Goal: Task Accomplishment & Management: Manage account settings

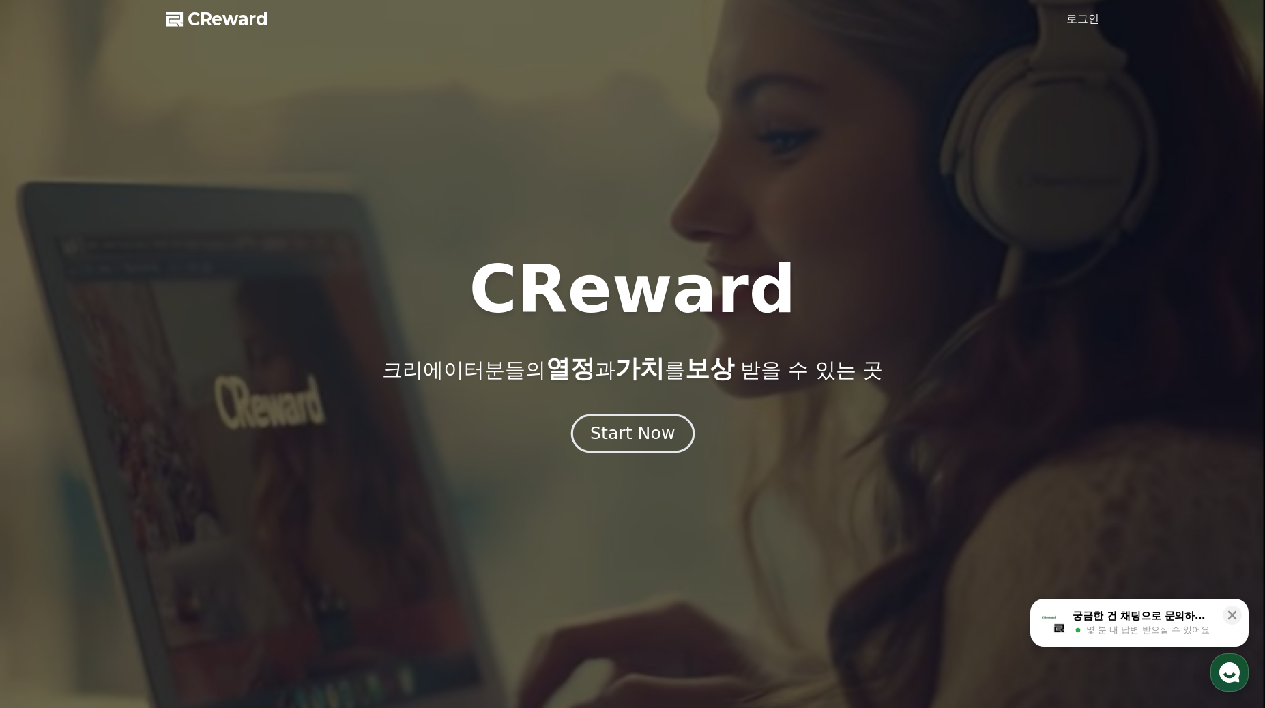
click at [610, 439] on div "Start Now" at bounding box center [632, 433] width 85 height 23
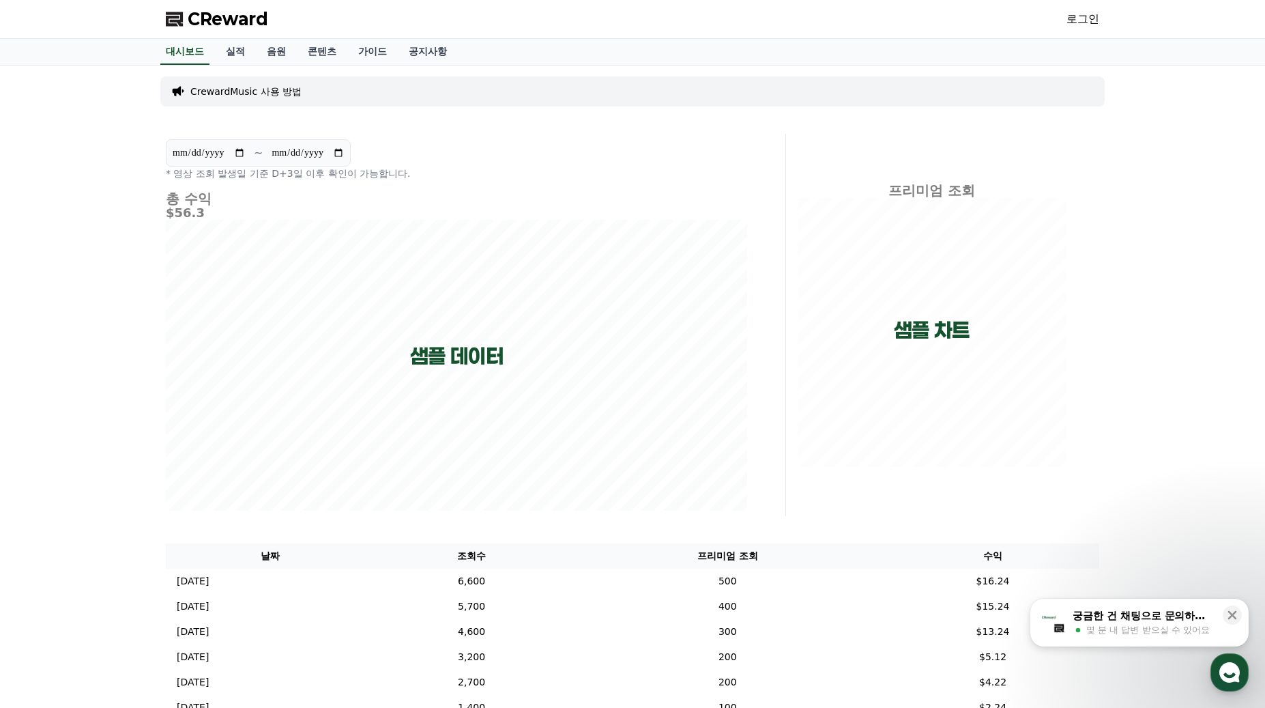
click at [1092, 13] on link "로그인" at bounding box center [1083, 19] width 33 height 16
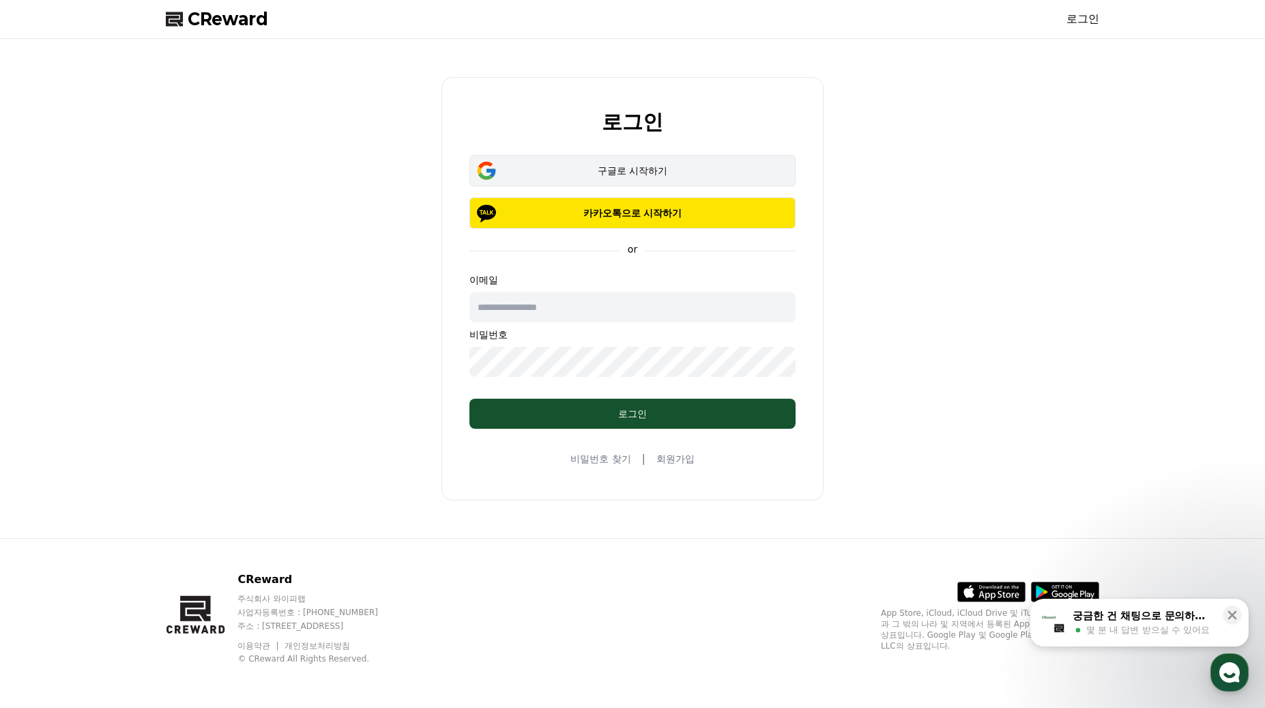
click at [639, 162] on button "구글로 시작하기" at bounding box center [633, 170] width 326 height 31
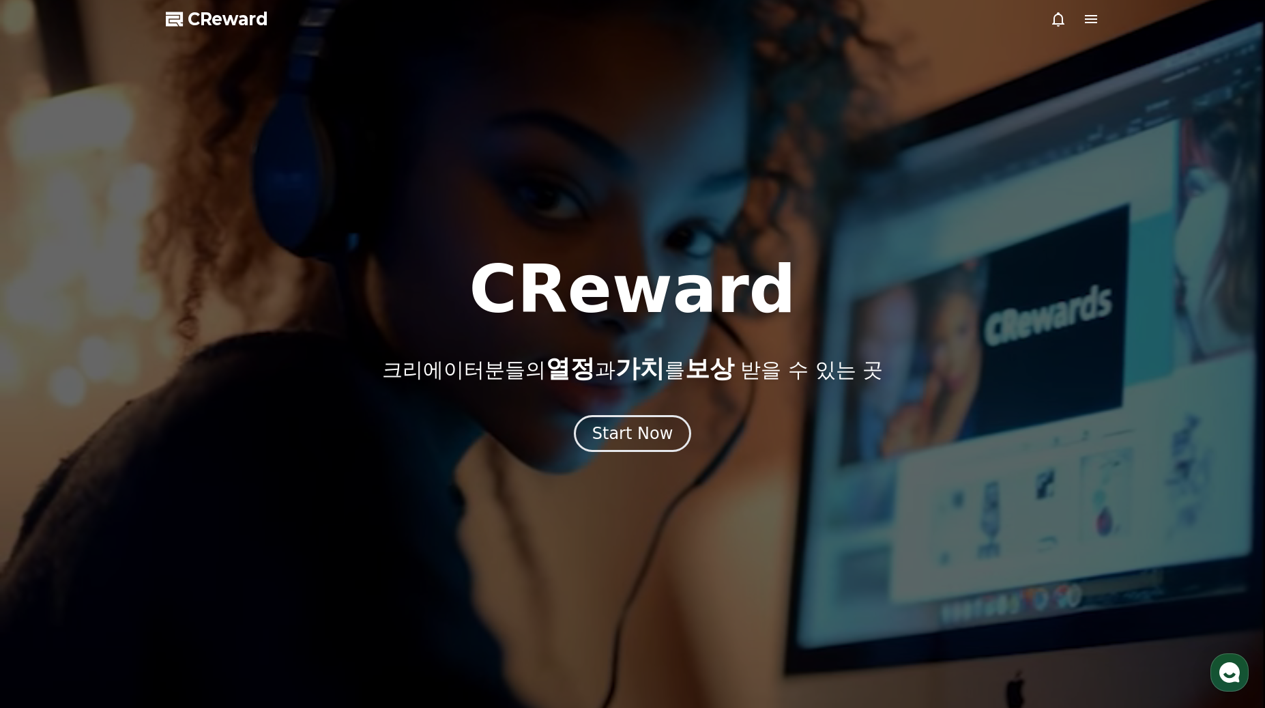
click at [1090, 20] on icon at bounding box center [1091, 19] width 16 height 16
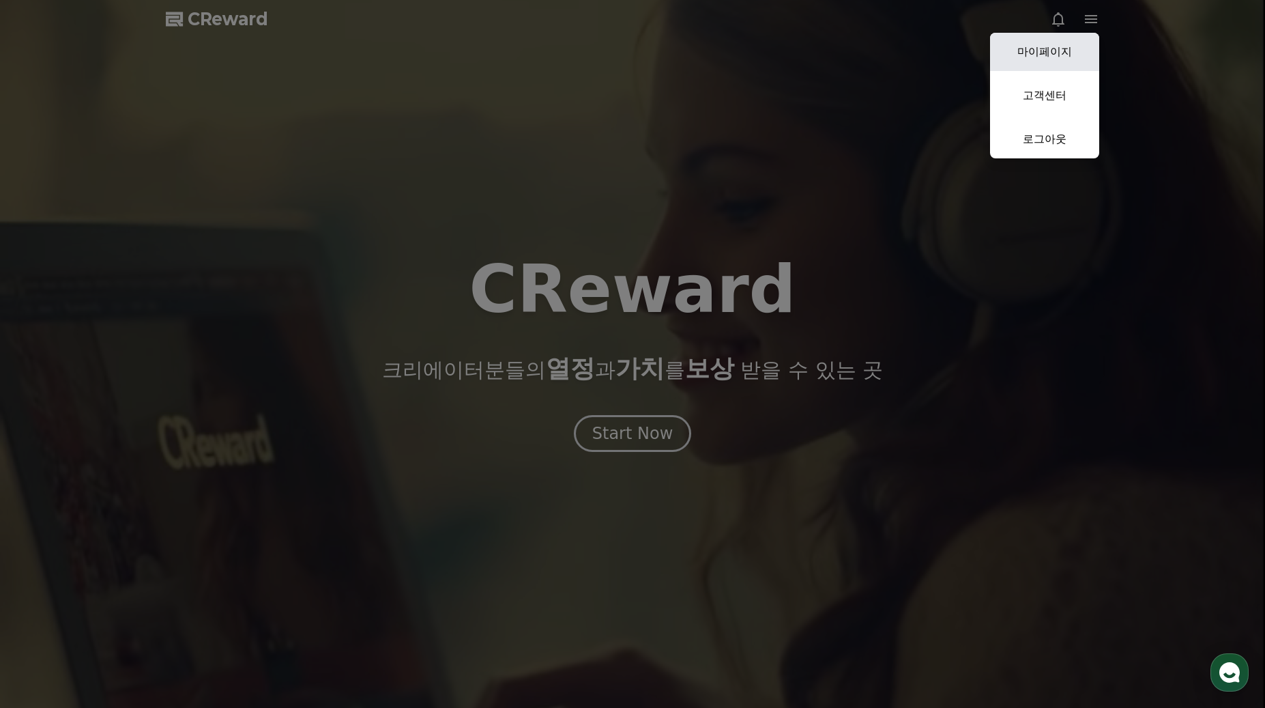
click at [1041, 56] on link "마이페이지" at bounding box center [1044, 52] width 109 height 38
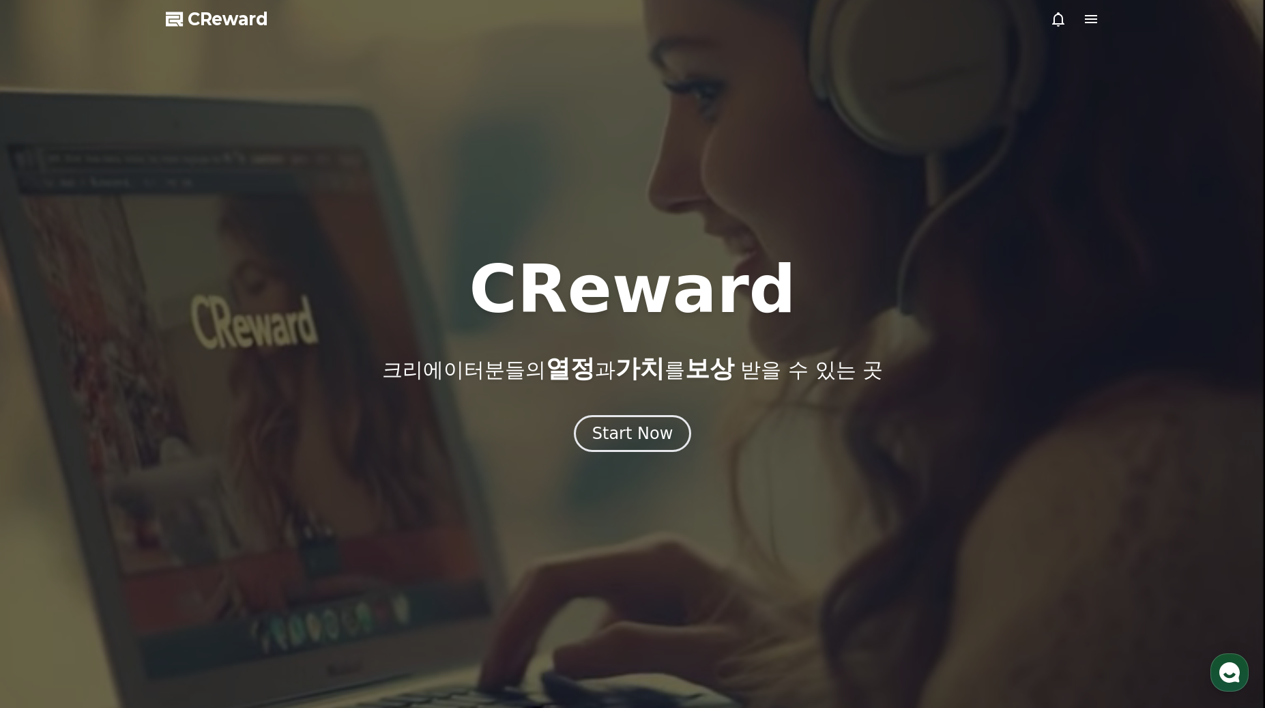
select select "**********"
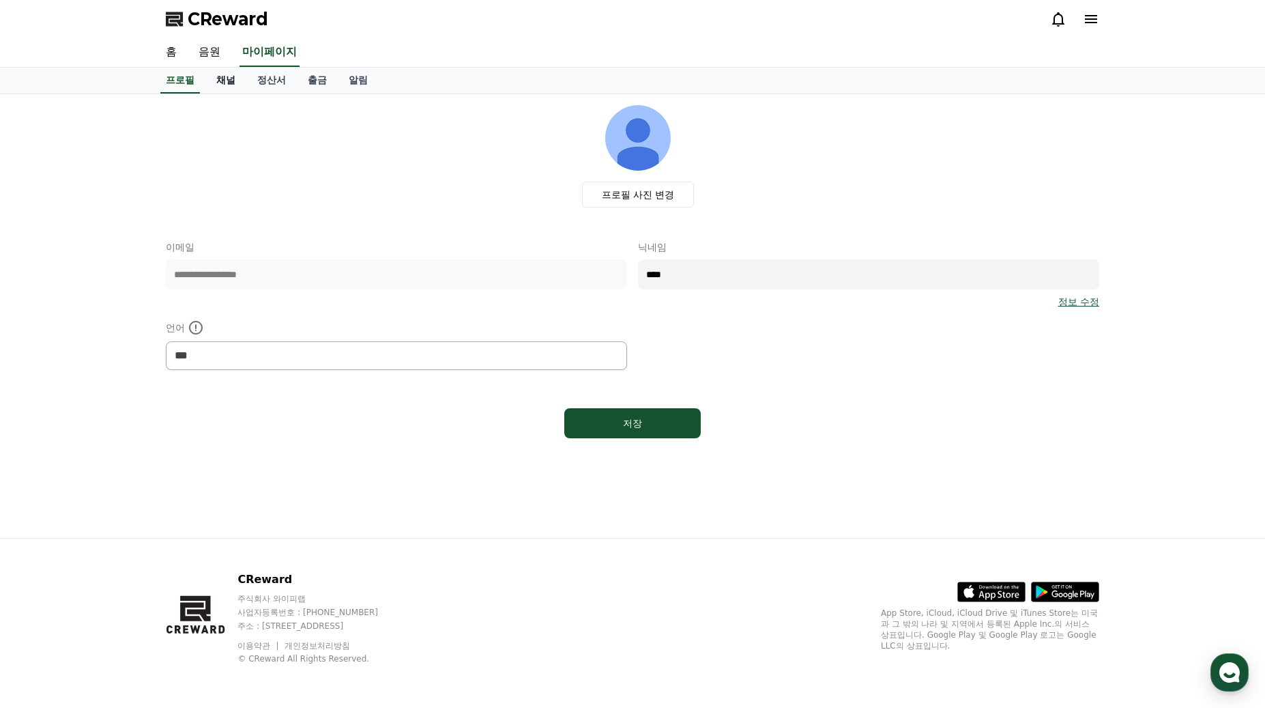
click at [230, 82] on link "채널" at bounding box center [225, 81] width 41 height 26
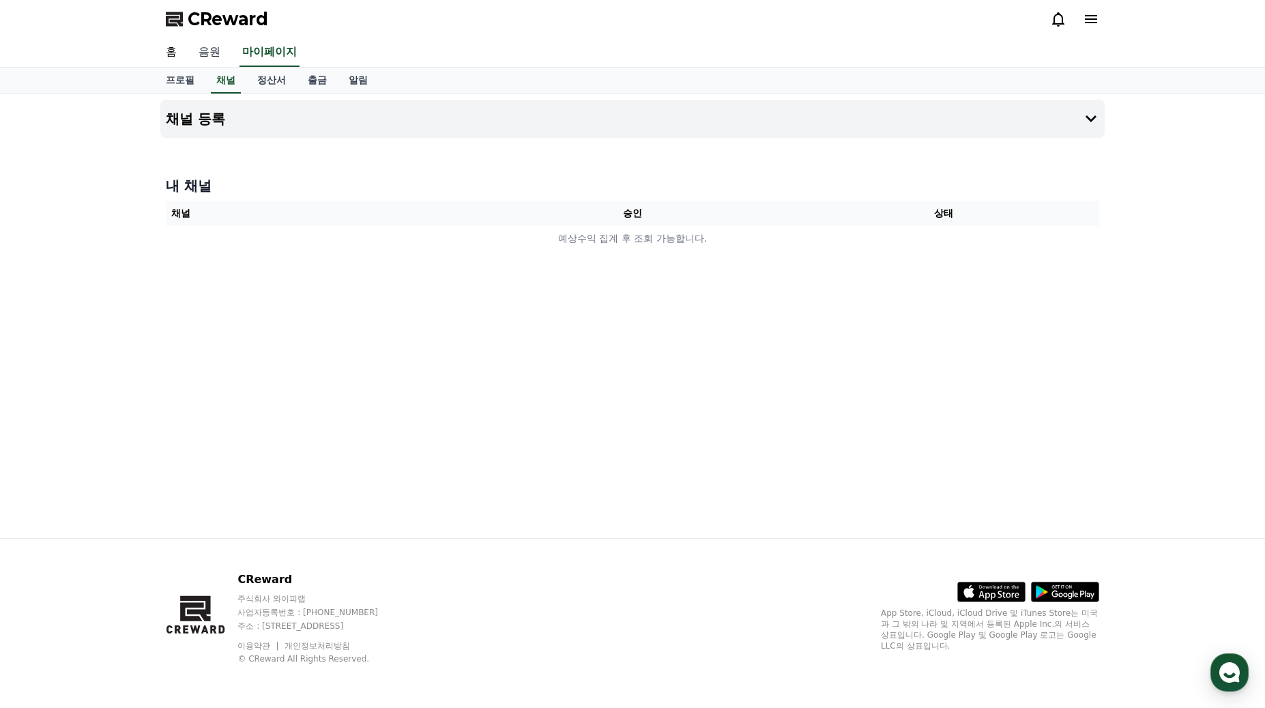
click at [211, 55] on link "음원" at bounding box center [210, 52] width 44 height 29
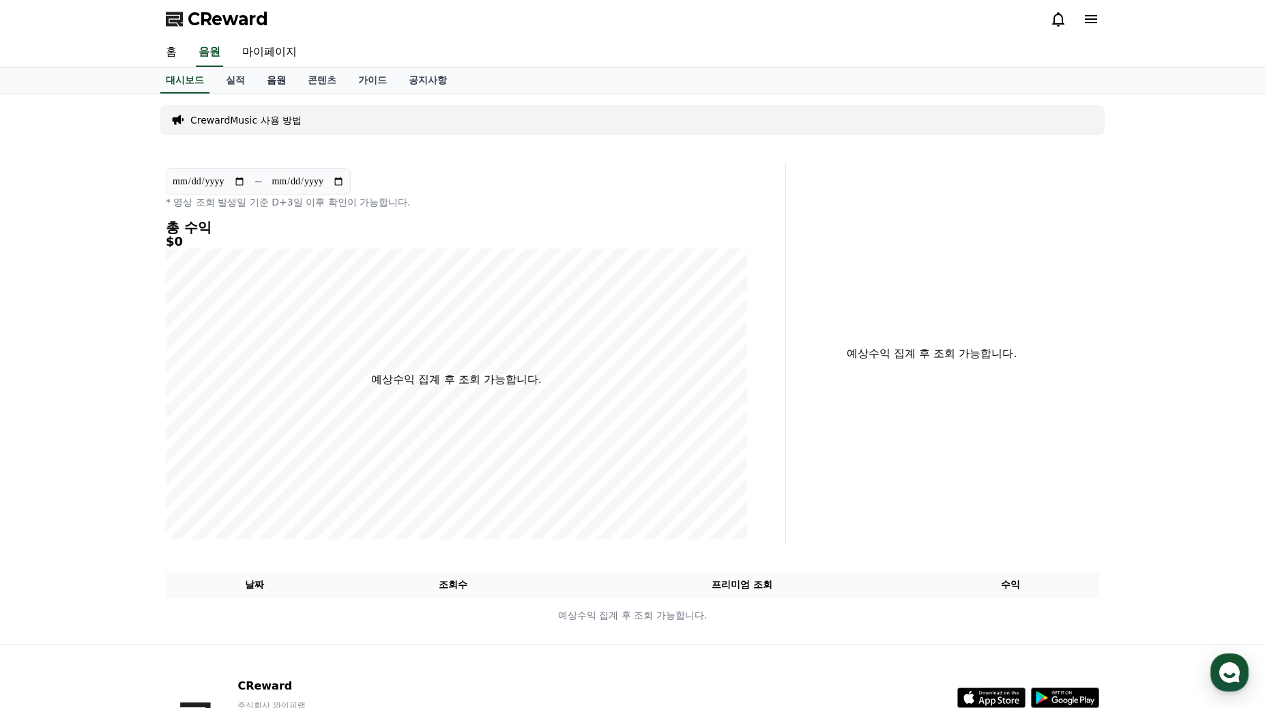
click at [275, 88] on link "음원" at bounding box center [276, 81] width 41 height 26
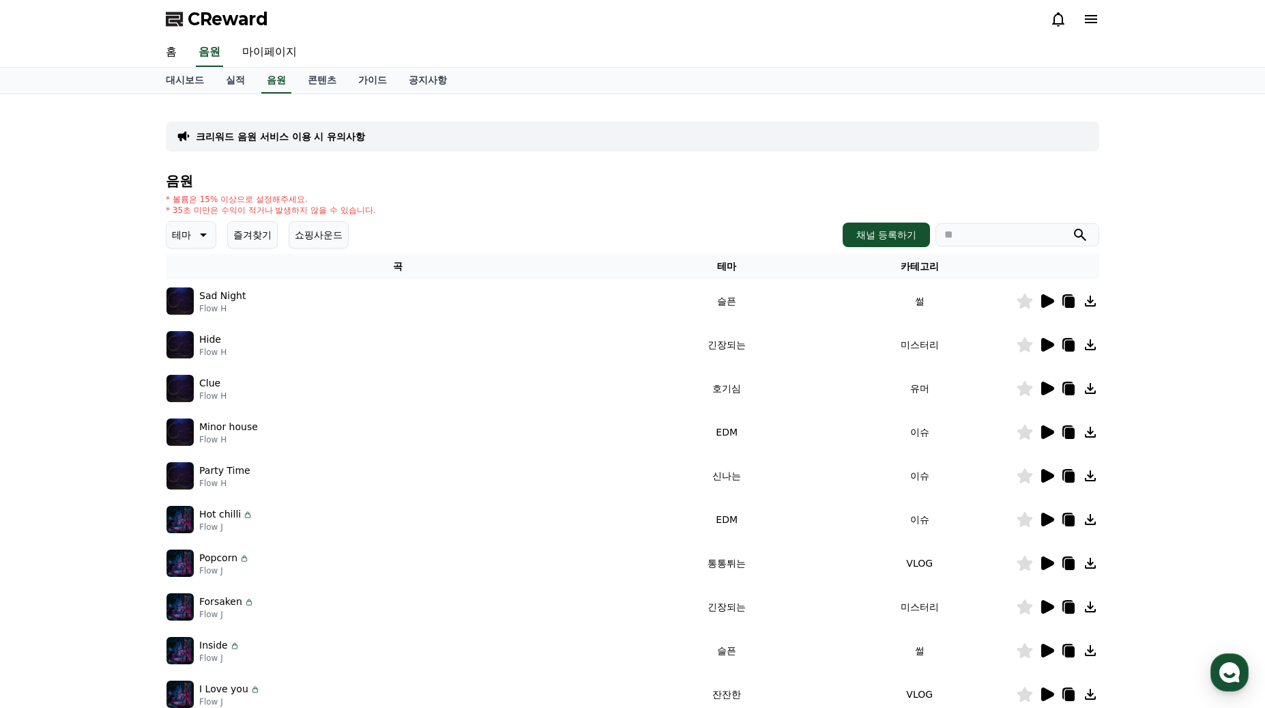
click at [1050, 383] on icon at bounding box center [1047, 388] width 16 height 16
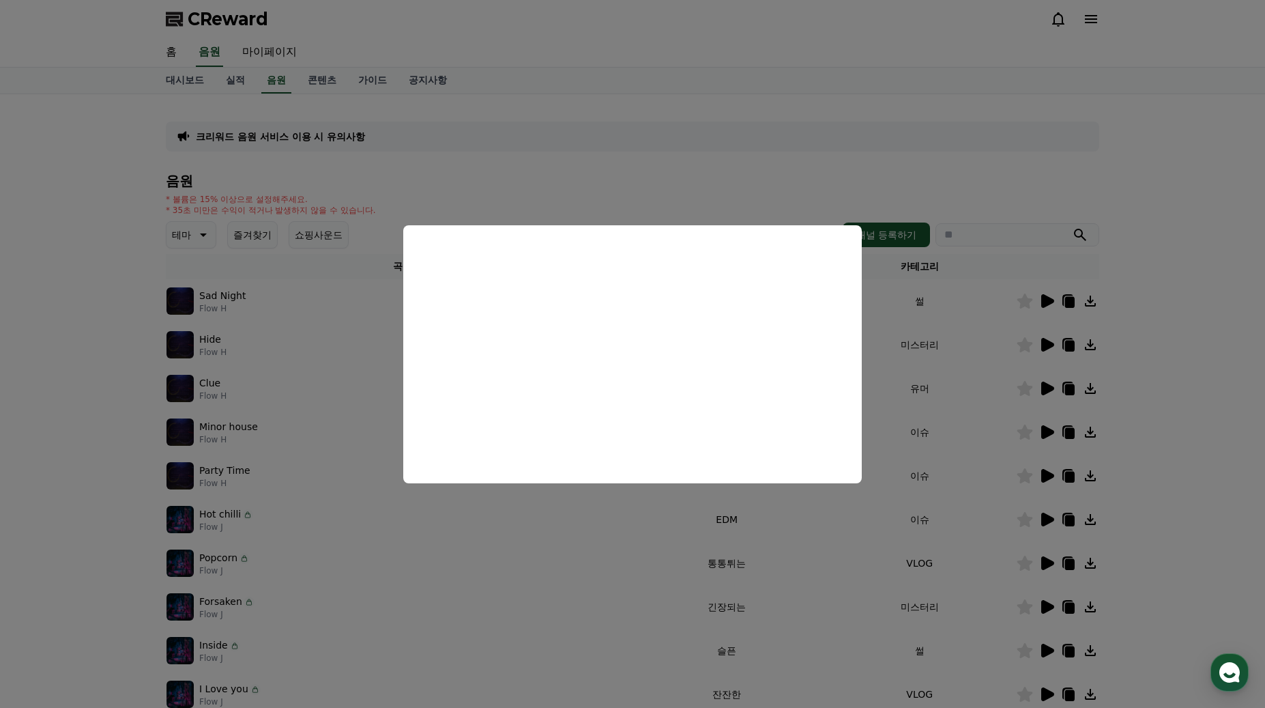
click at [1169, 297] on button "close modal" at bounding box center [632, 354] width 1265 height 708
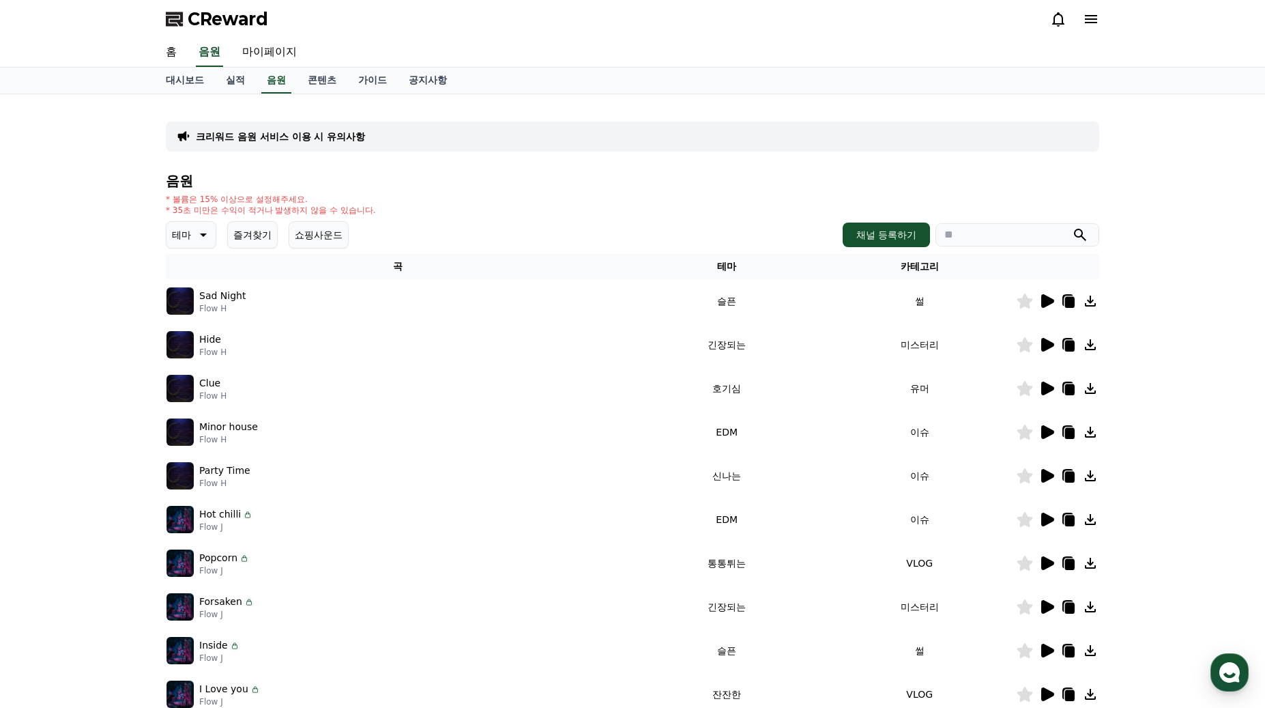
click at [192, 231] on button "테마" at bounding box center [191, 234] width 51 height 27
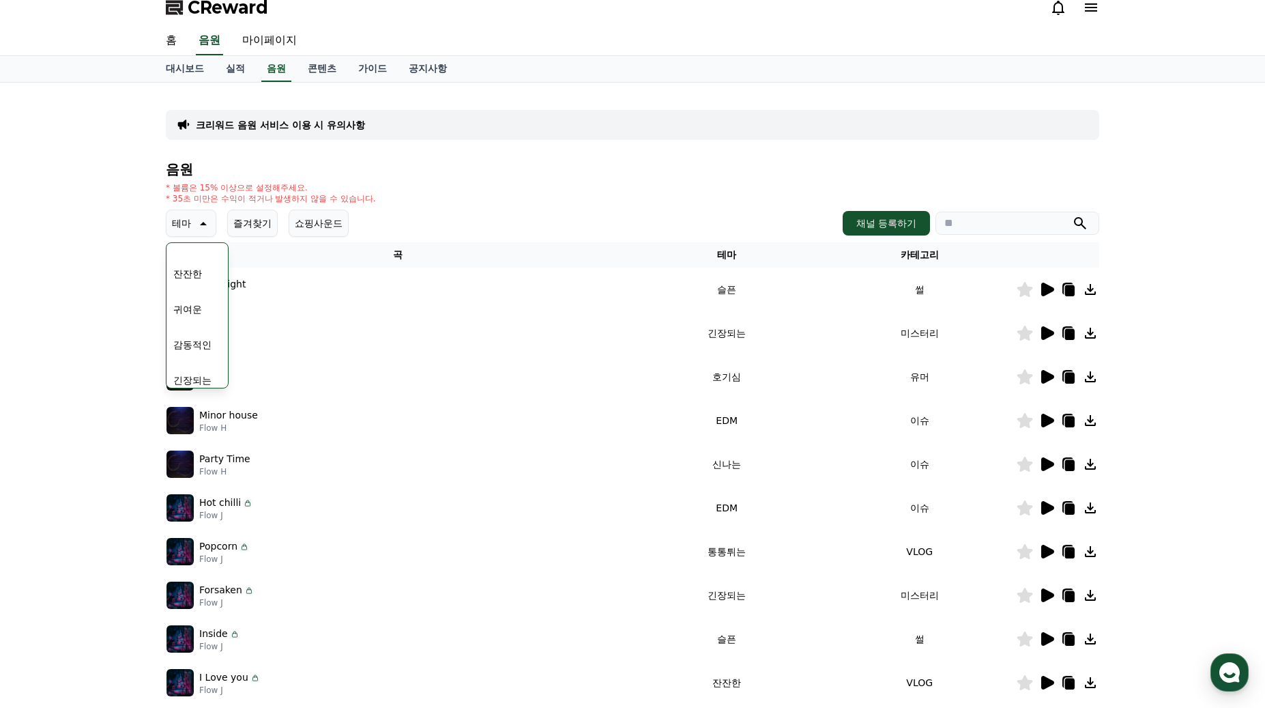
scroll to position [426, 0]
click at [195, 365] on button "잔잔한" at bounding box center [188, 366] width 40 height 30
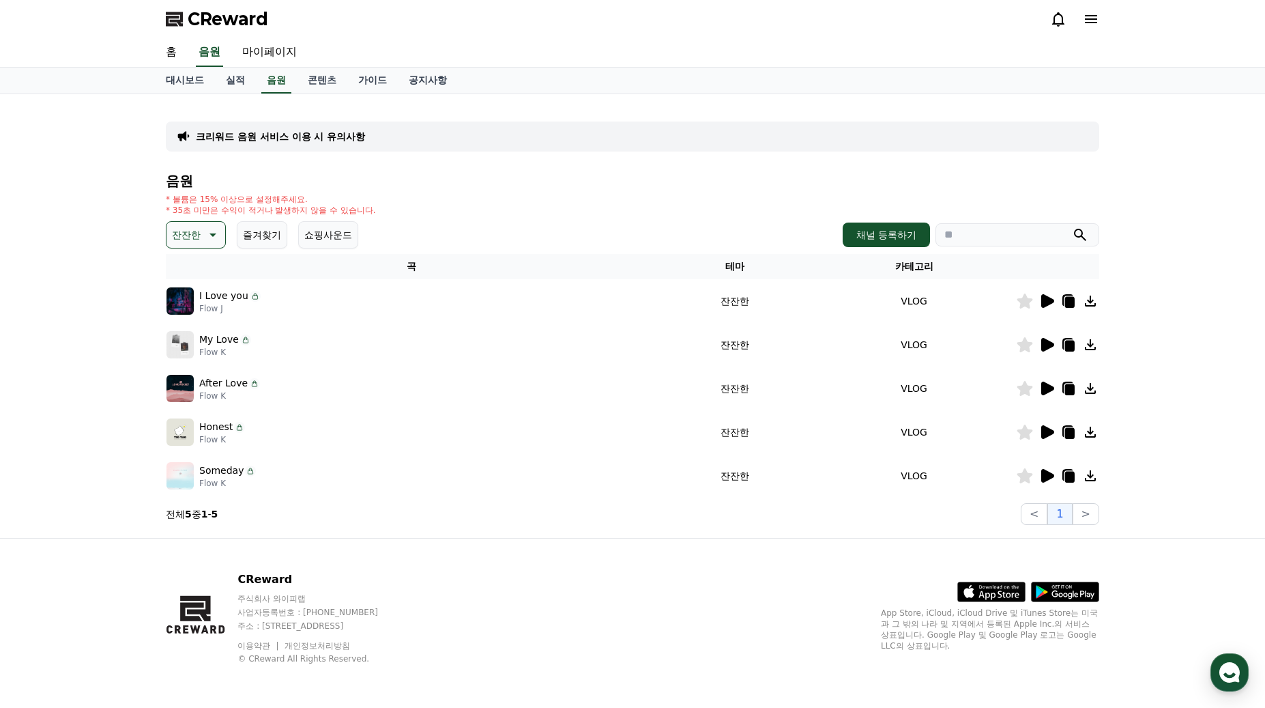
click at [1046, 471] on icon at bounding box center [1048, 476] width 13 height 14
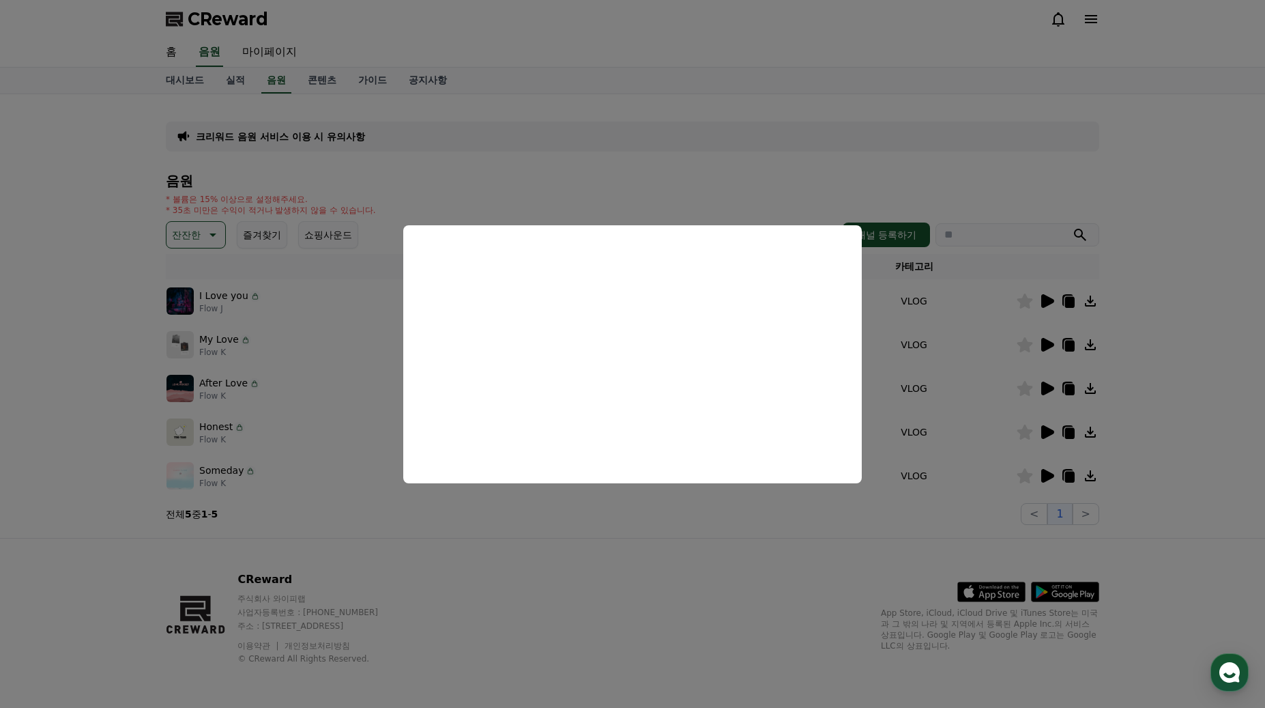
click at [822, 506] on button "close modal" at bounding box center [632, 354] width 1265 height 708
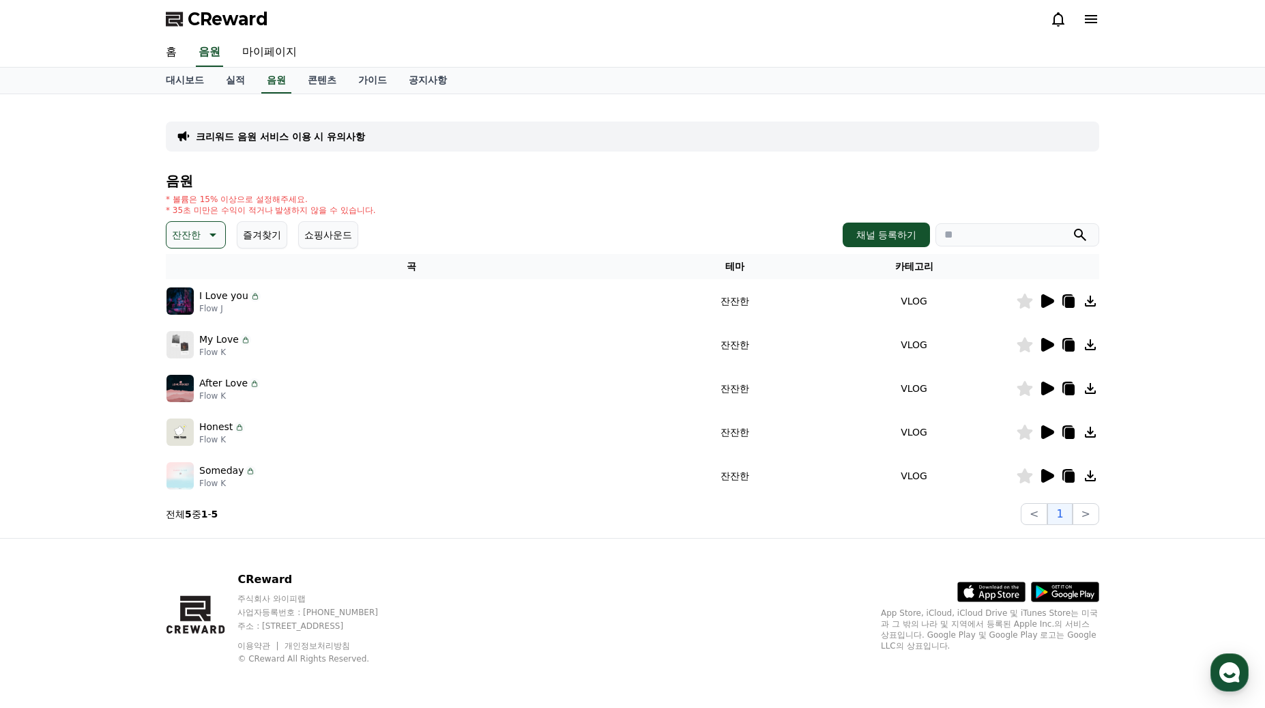
click at [1043, 430] on icon at bounding box center [1048, 432] width 13 height 14
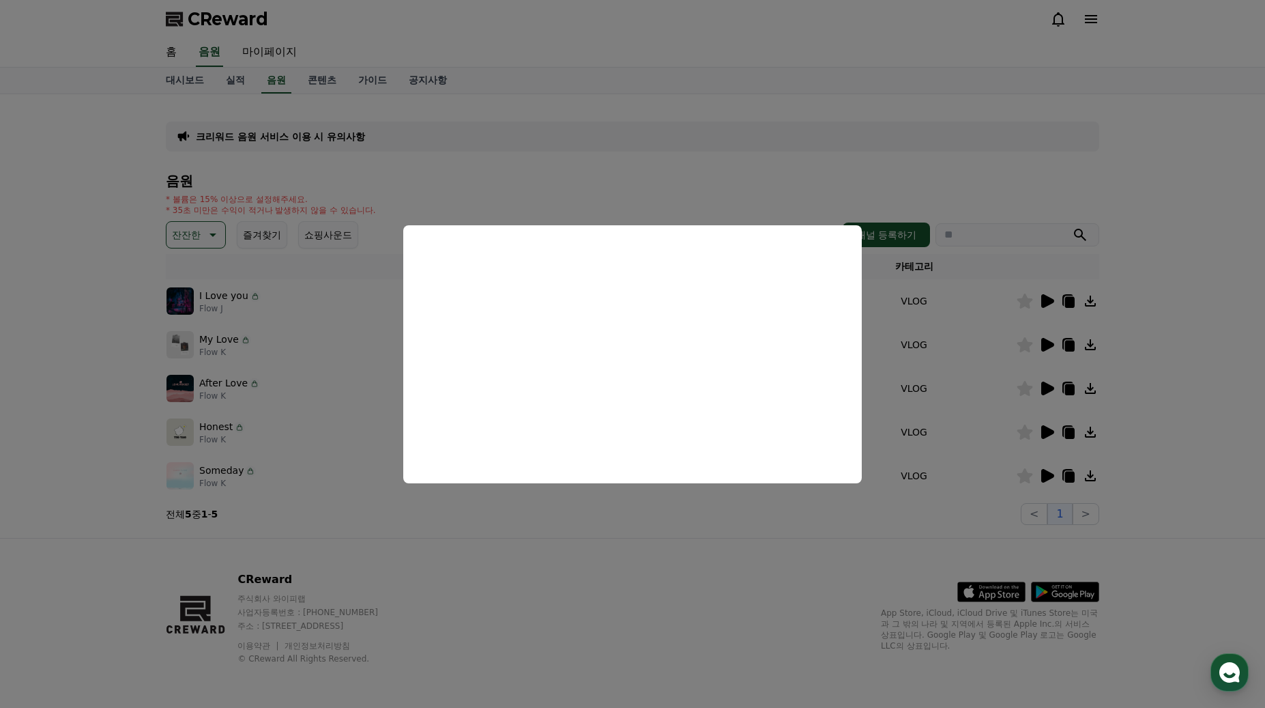
click at [1040, 385] on button "close modal" at bounding box center [632, 354] width 1265 height 708
click at [1044, 389] on icon at bounding box center [1048, 389] width 13 height 14
click at [1041, 390] on button "close modal" at bounding box center [632, 354] width 1265 height 708
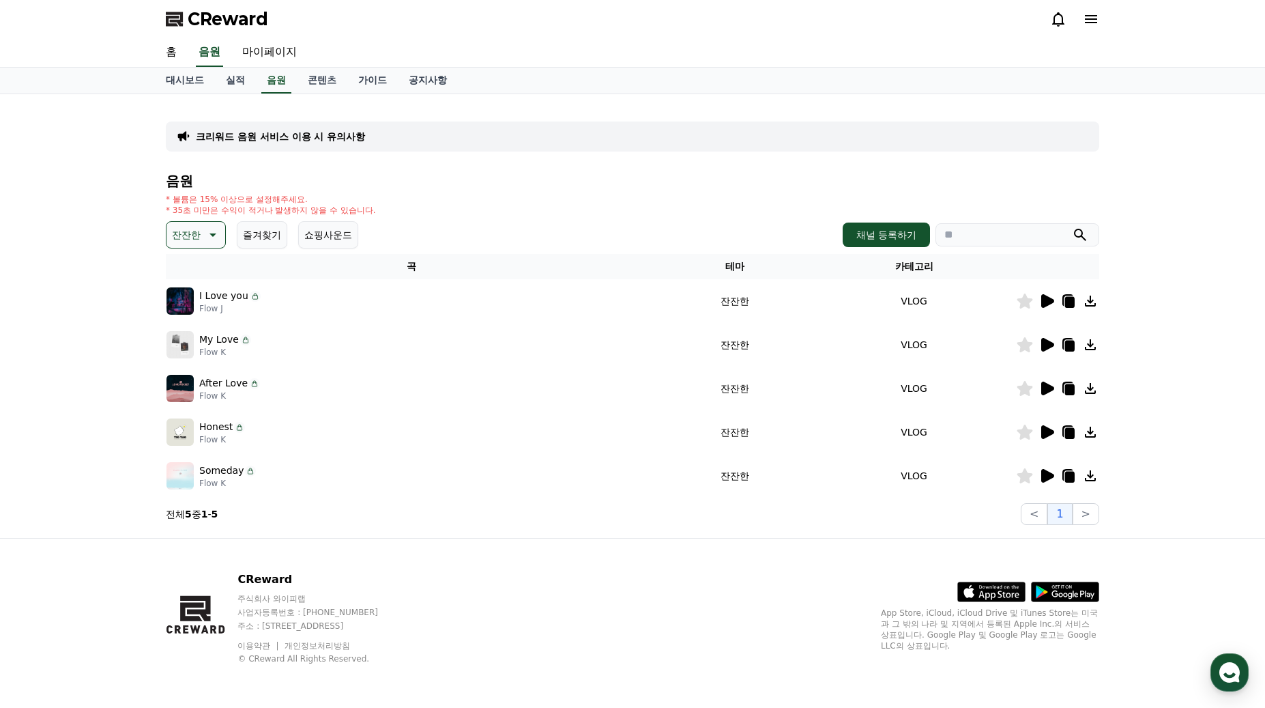
click at [1044, 390] on icon at bounding box center [1048, 389] width 13 height 14
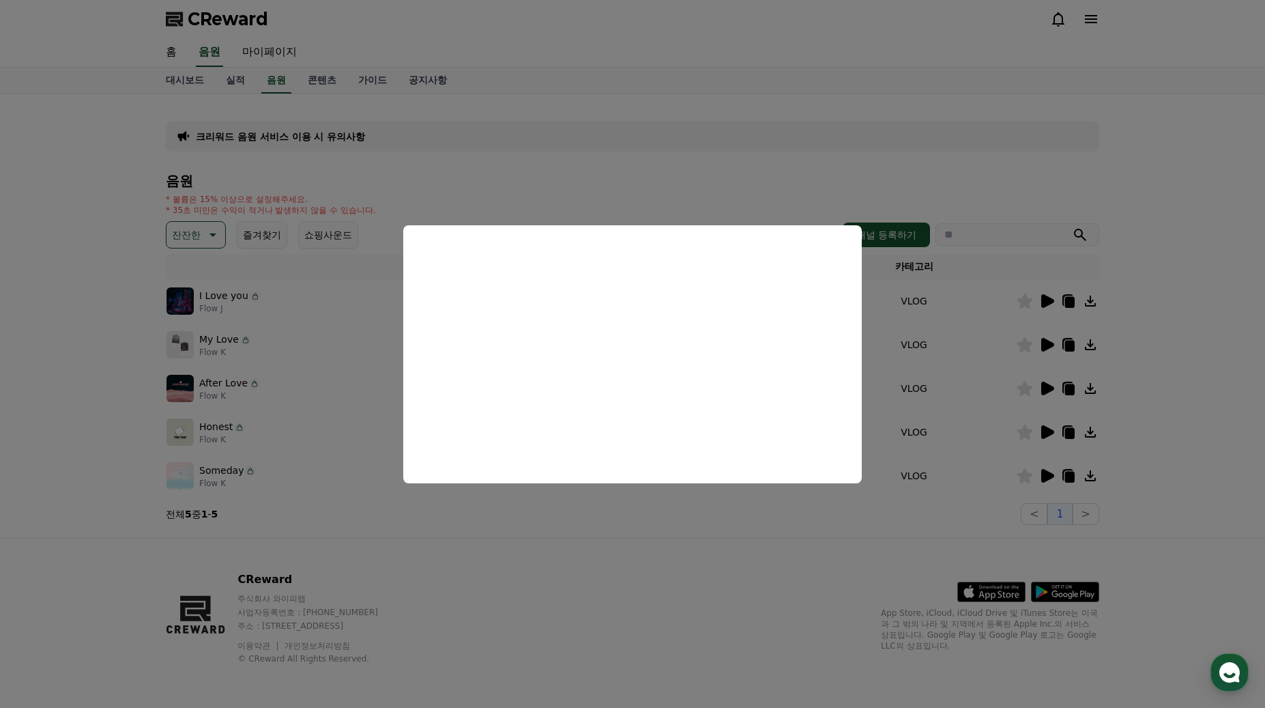
click at [1048, 342] on button "close modal" at bounding box center [632, 354] width 1265 height 708
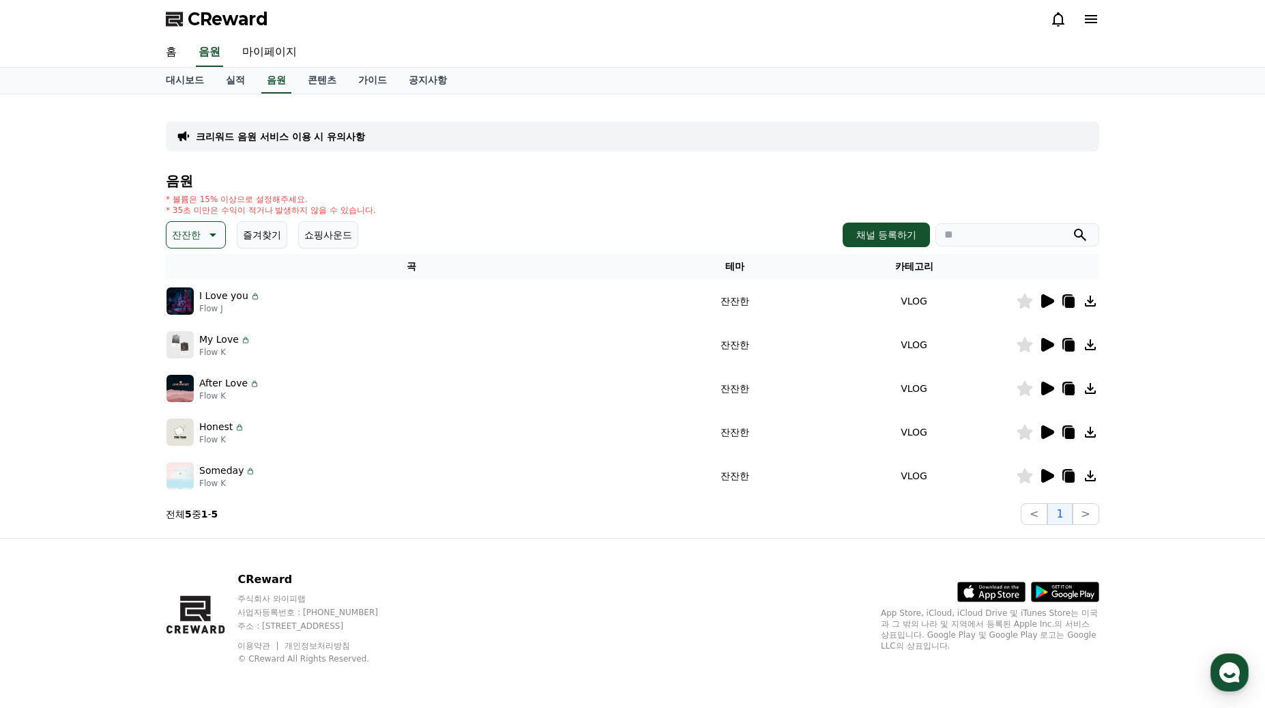
click at [1044, 347] on icon at bounding box center [1048, 345] width 13 height 14
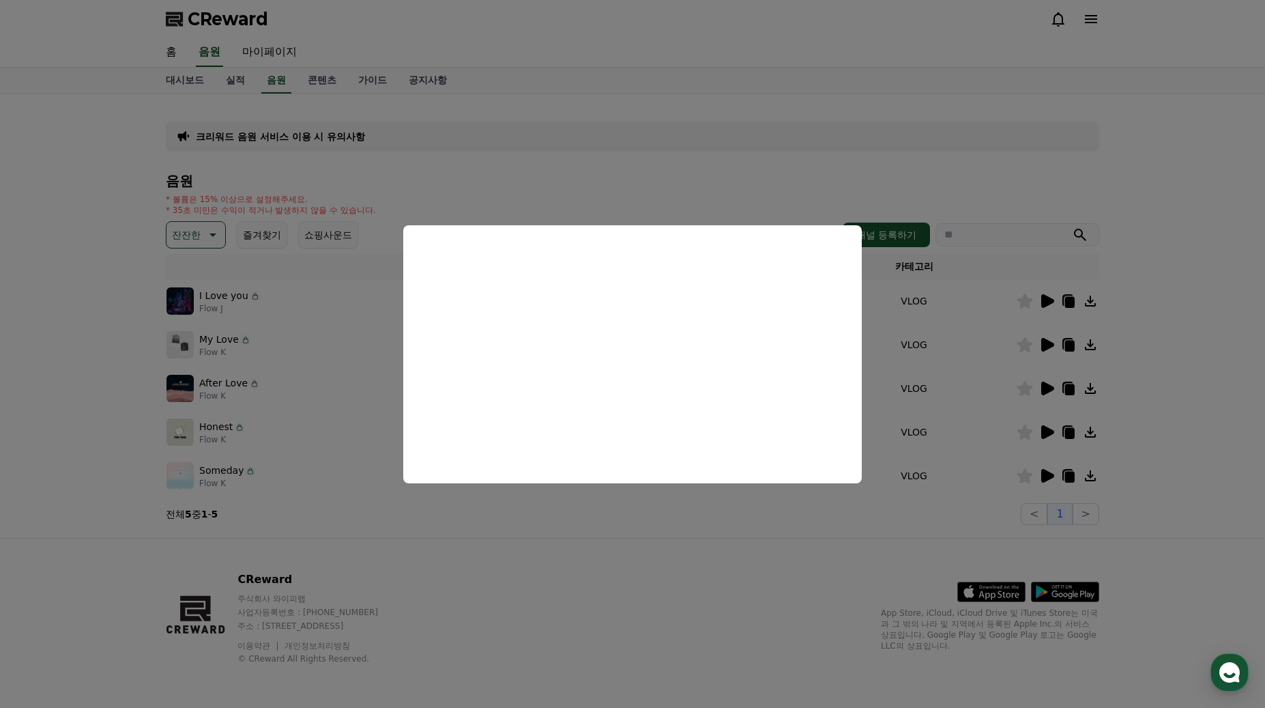
click at [1056, 295] on button "close modal" at bounding box center [632, 354] width 1265 height 708
click at [1042, 306] on icon at bounding box center [1048, 301] width 13 height 14
click at [1062, 476] on button "close modal" at bounding box center [632, 354] width 1265 height 708
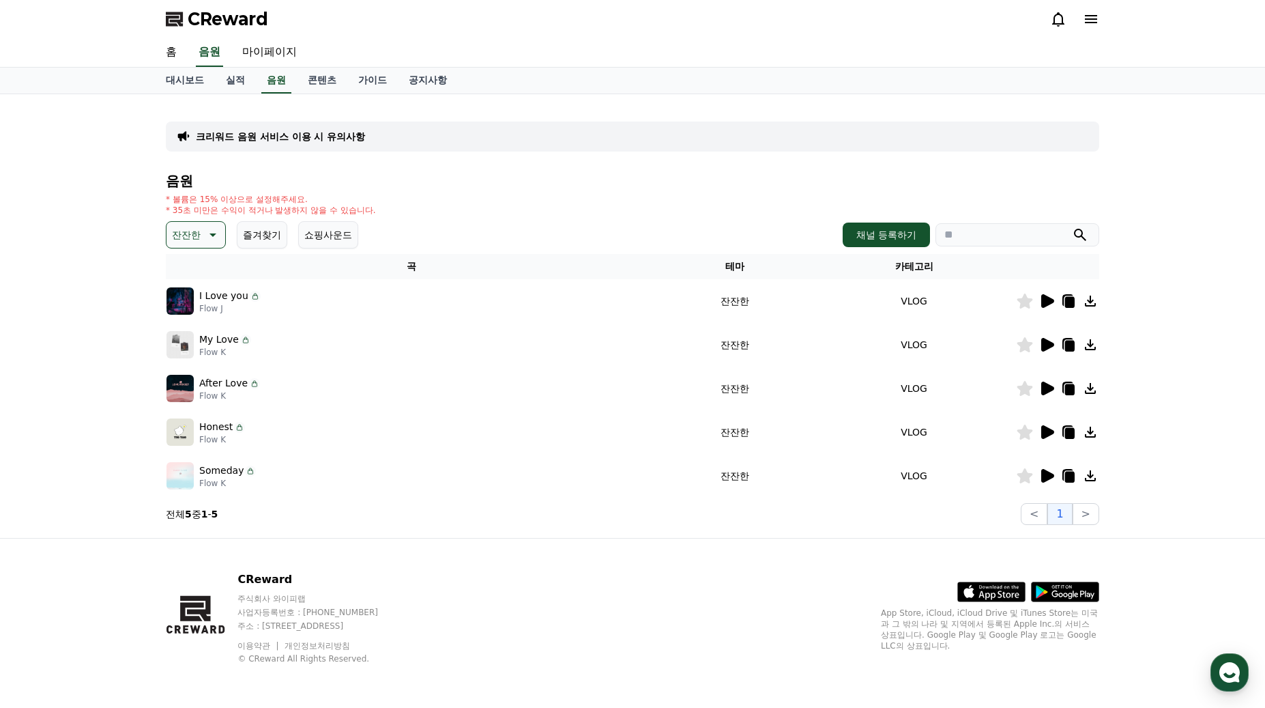
click at [1072, 479] on icon at bounding box center [1070, 477] width 10 height 11
click at [1130, 41] on div "홈 음원 마이페이지" at bounding box center [632, 52] width 1265 height 29
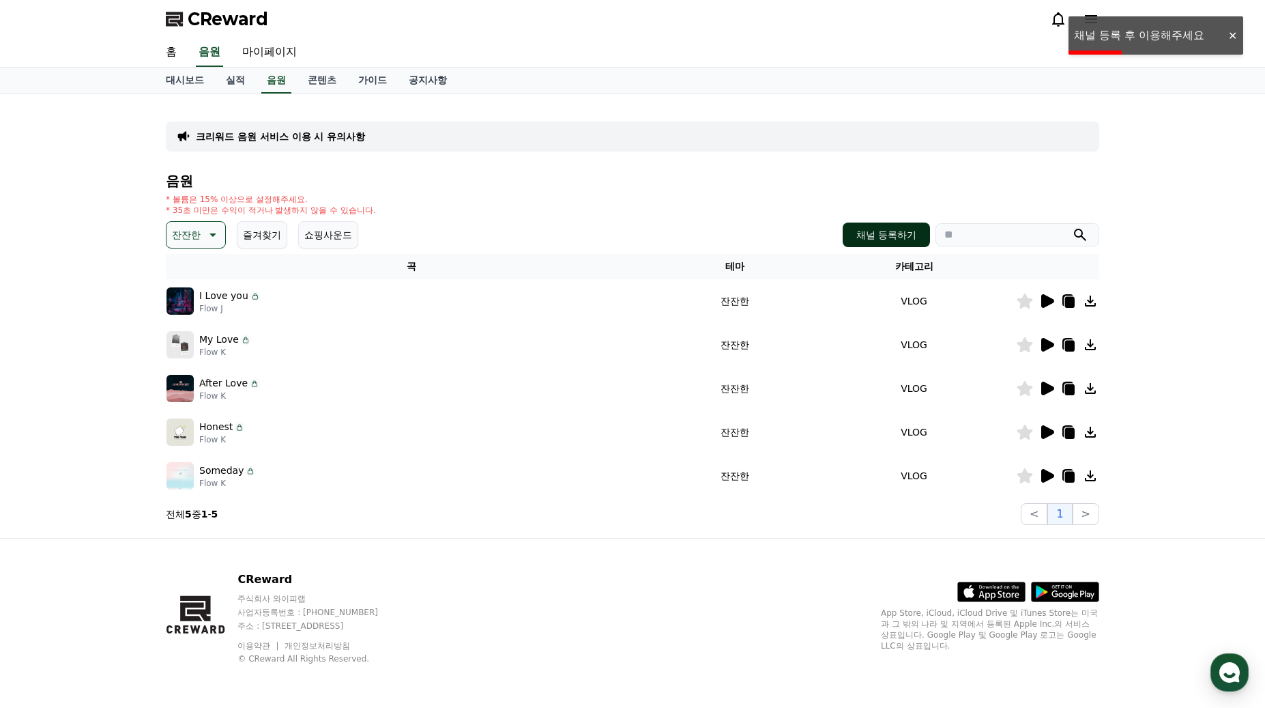
click at [886, 229] on button "채널 등록하기" at bounding box center [886, 235] width 87 height 25
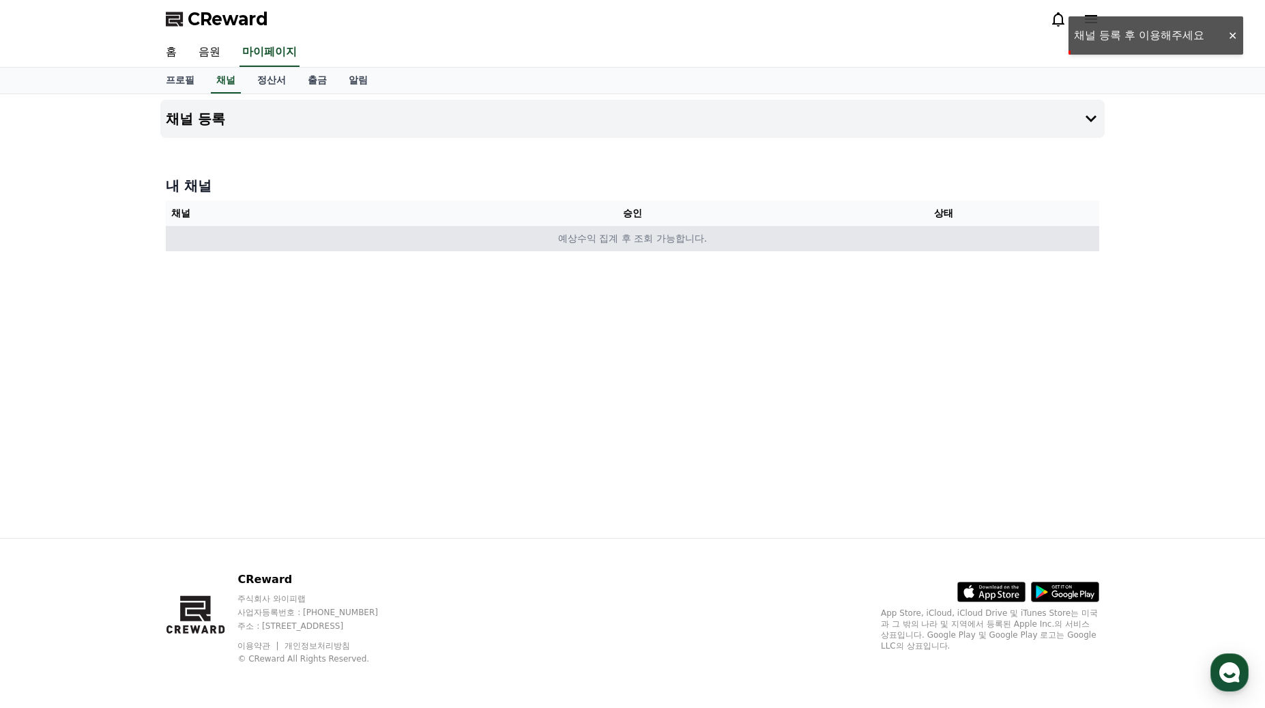
click at [644, 237] on td "예상수익 집계 후 조회 가능합니다." at bounding box center [633, 238] width 934 height 25
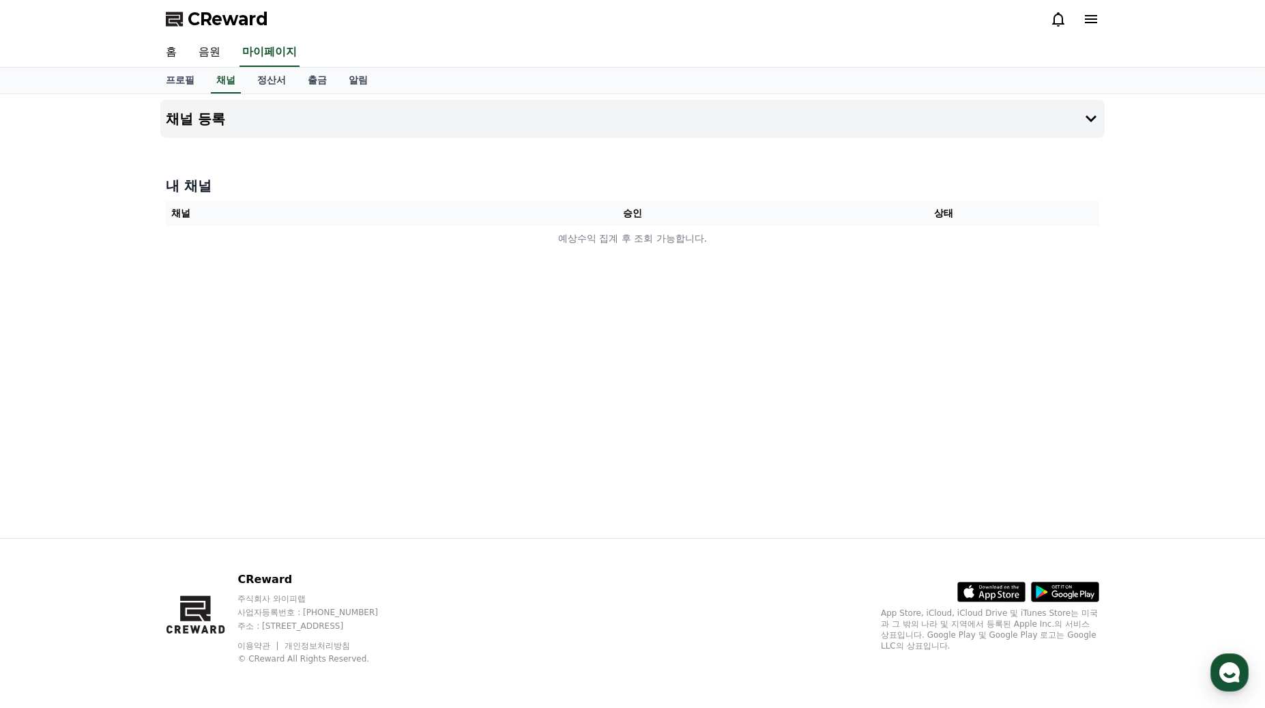
click at [502, 152] on div "채널 등록 내 채널 채널 승인 상태 예상수익 집계 후 조회 가능합니다." at bounding box center [633, 316] width 956 height 444
click at [586, 210] on th "승인" at bounding box center [632, 213] width 311 height 25
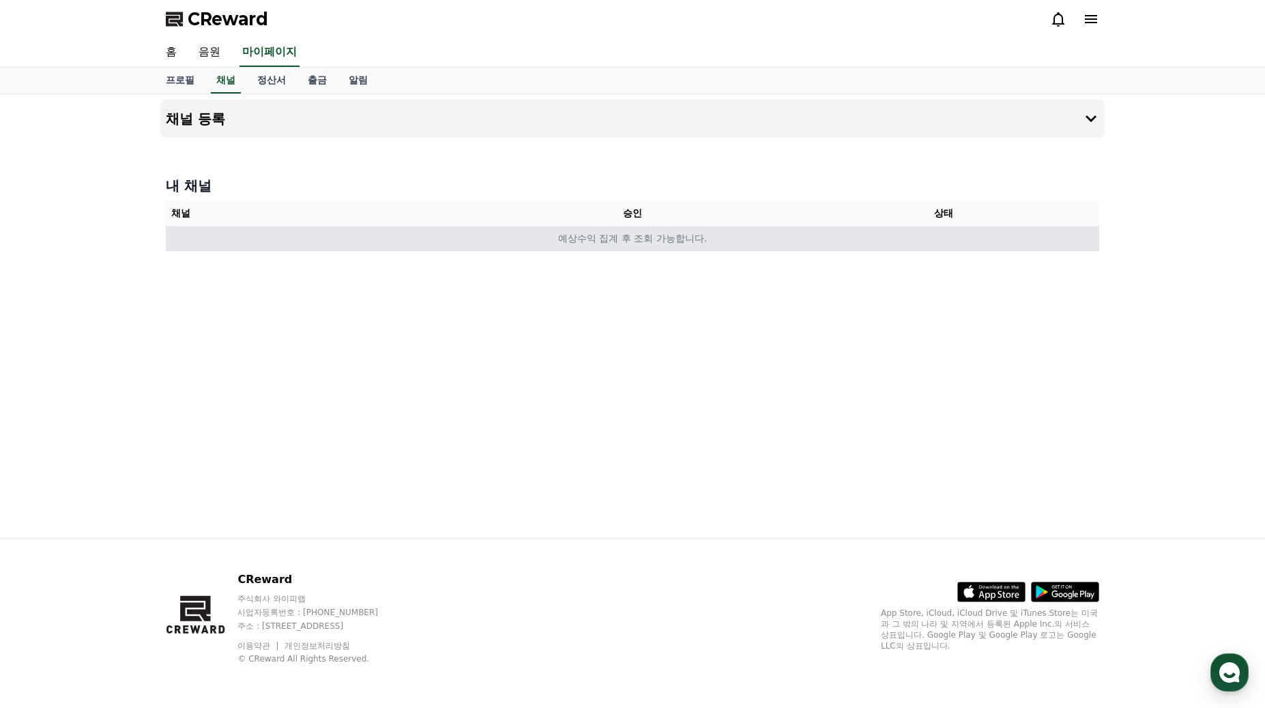
click at [675, 239] on td "예상수익 집계 후 조회 가능합니다." at bounding box center [633, 238] width 934 height 25
